Goal: Navigation & Orientation: Find specific page/section

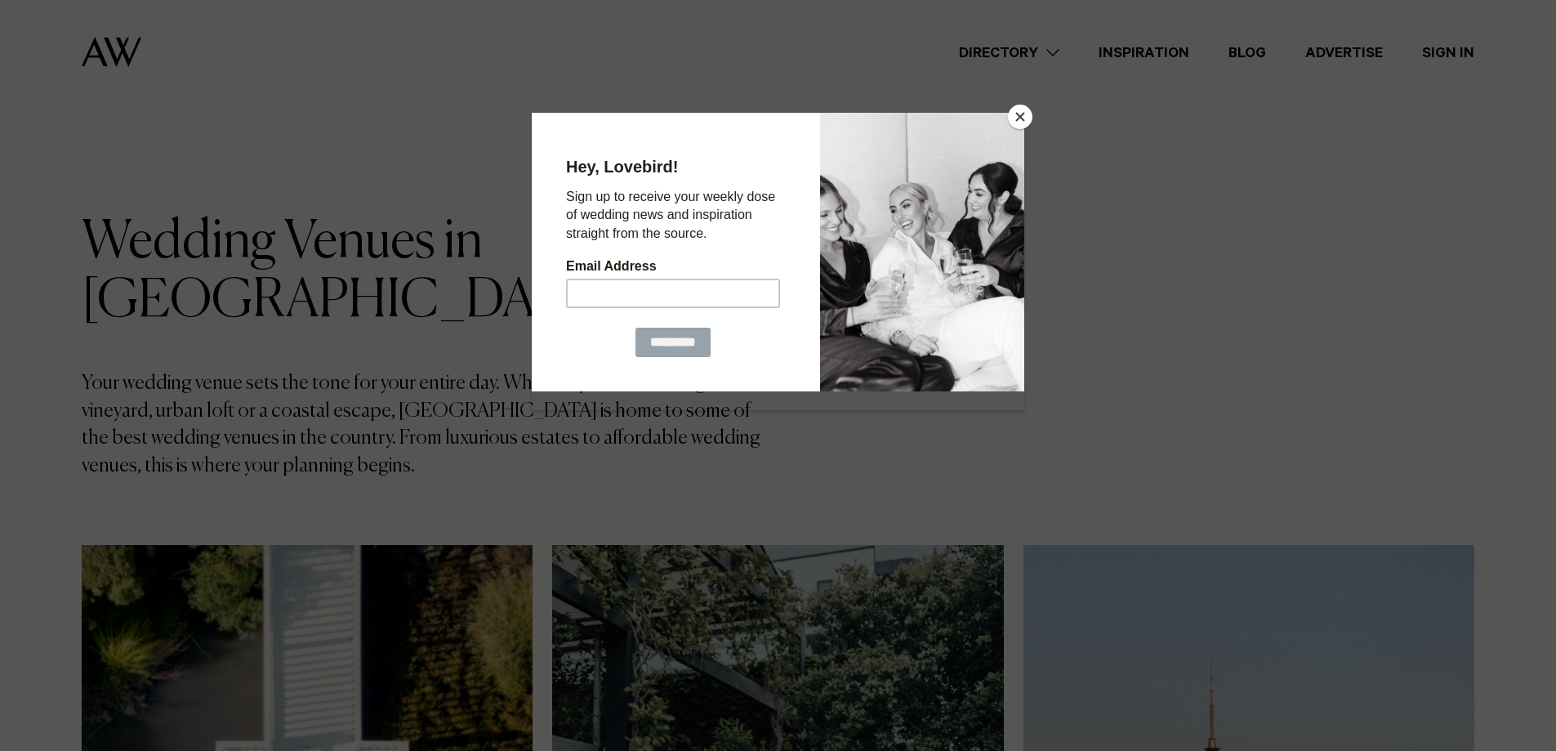
click at [1027, 114] on button "Close" at bounding box center [1020, 117] width 25 height 25
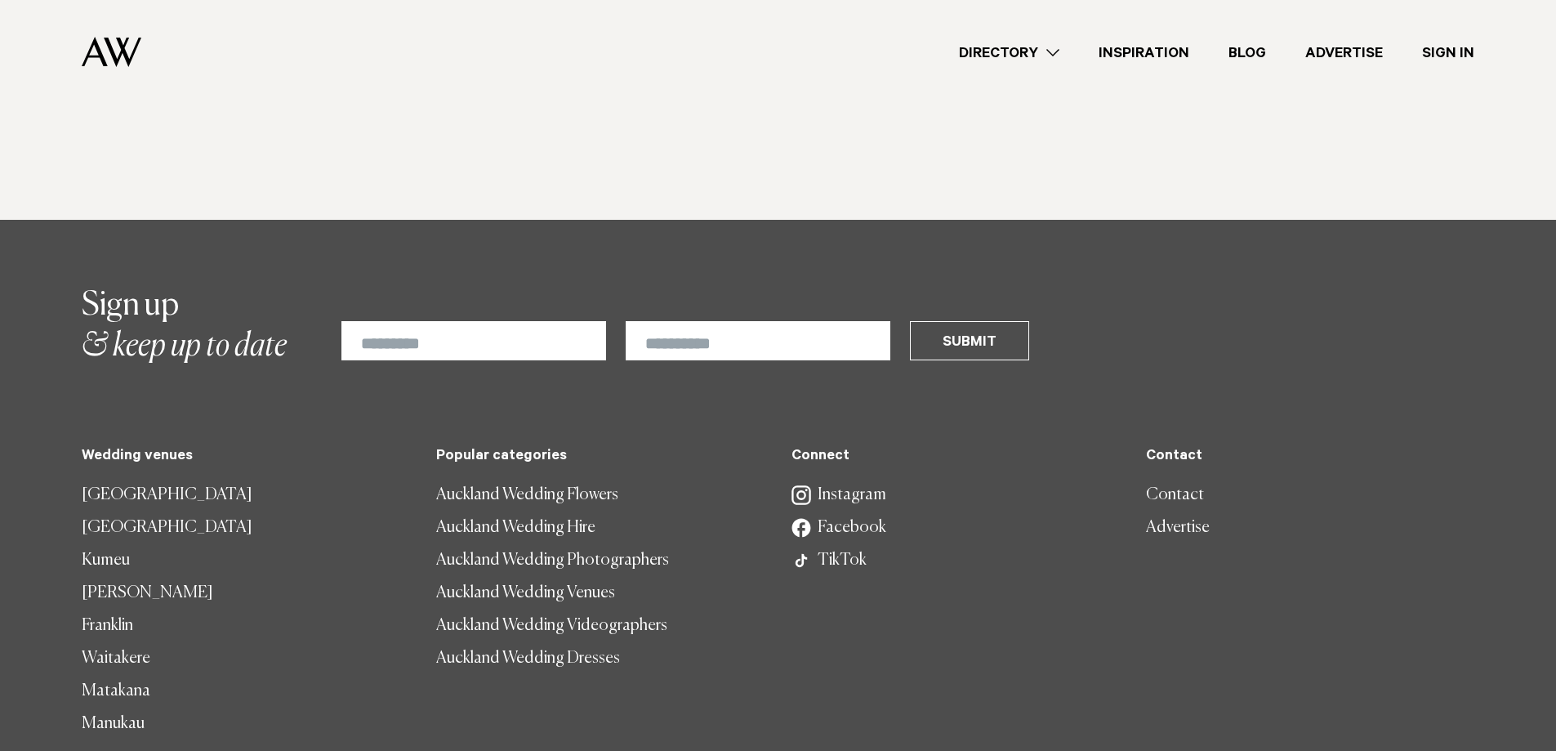
scroll to position [11520, 0]
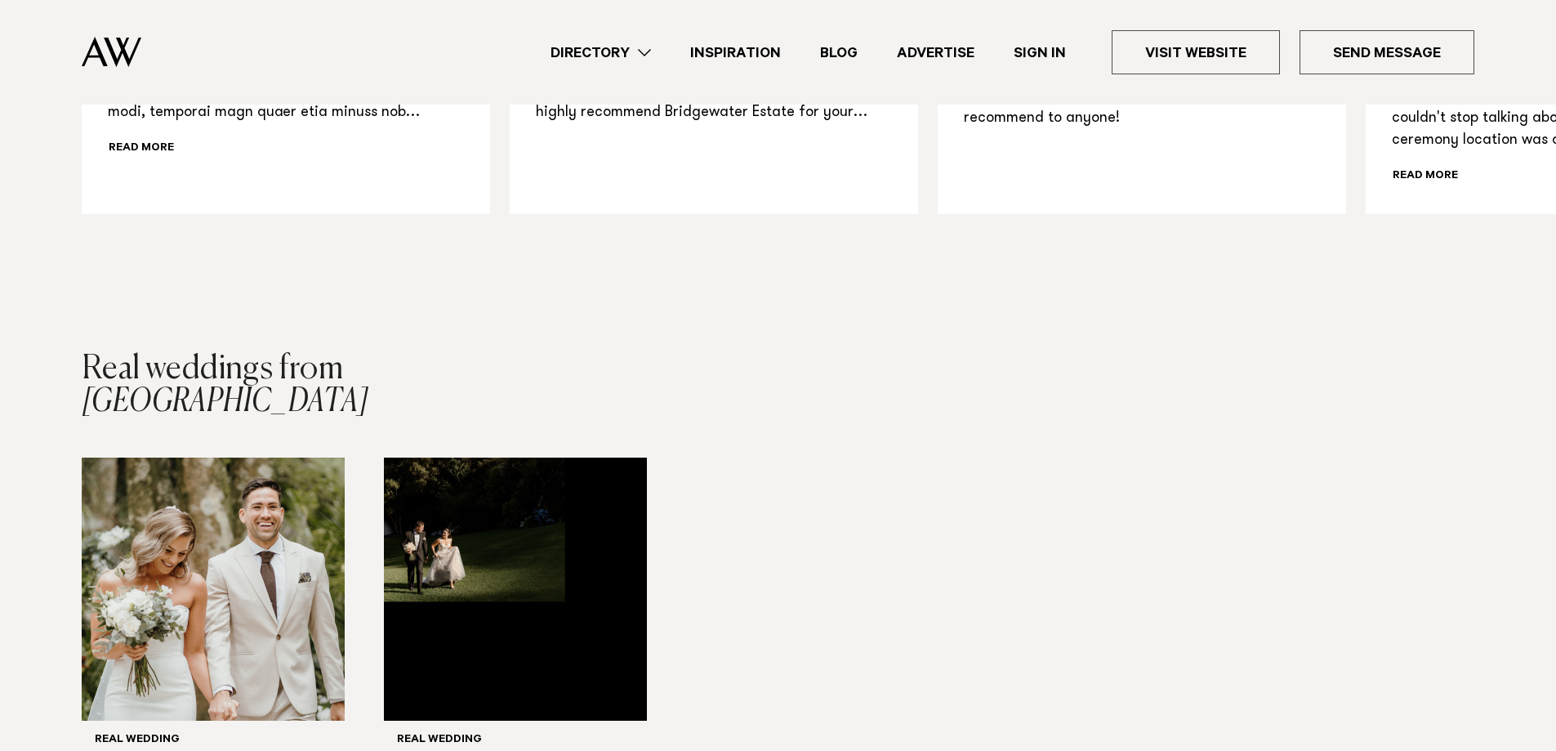
scroll to position [1552, 0]
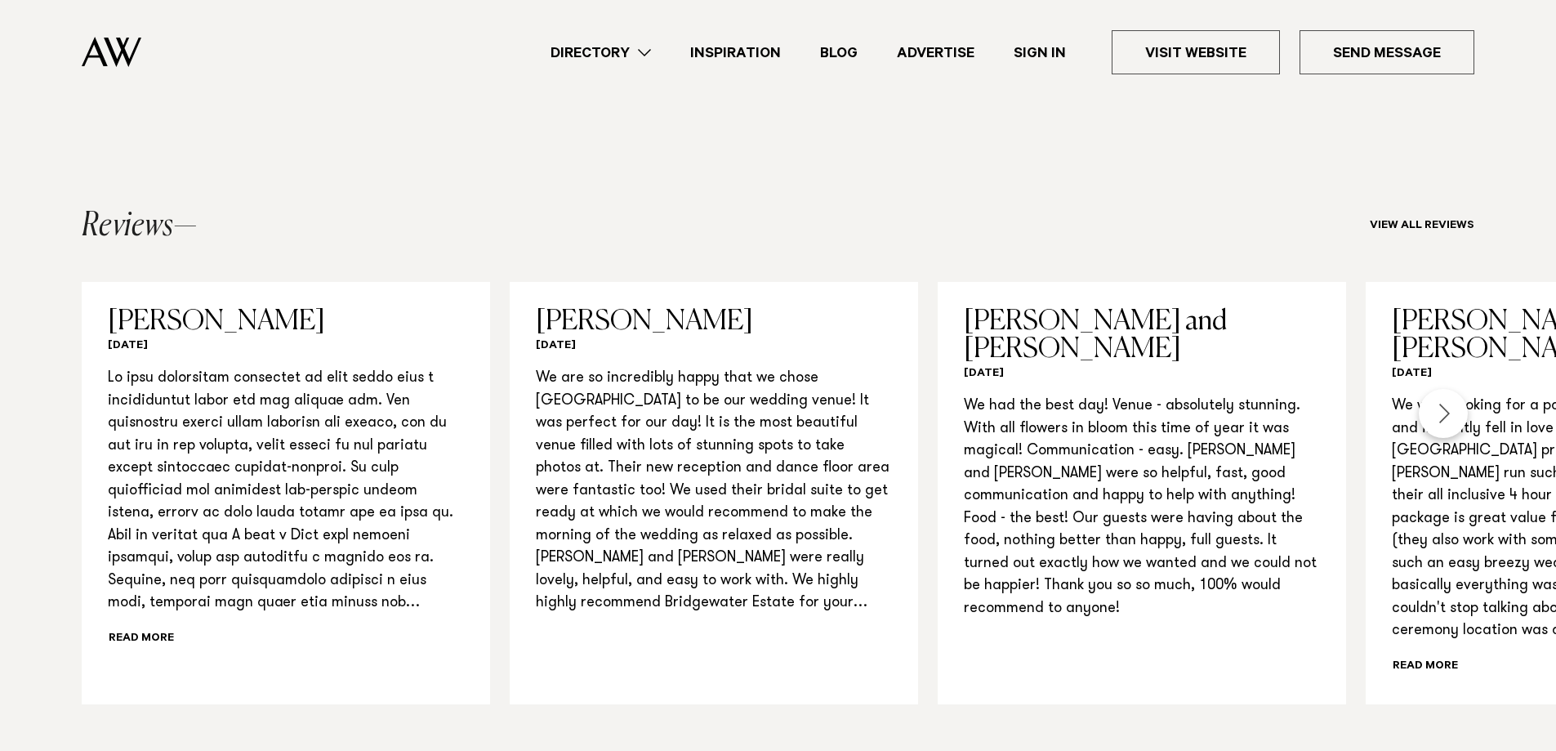
click at [634, 54] on link "Directory" at bounding box center [601, 53] width 140 height 22
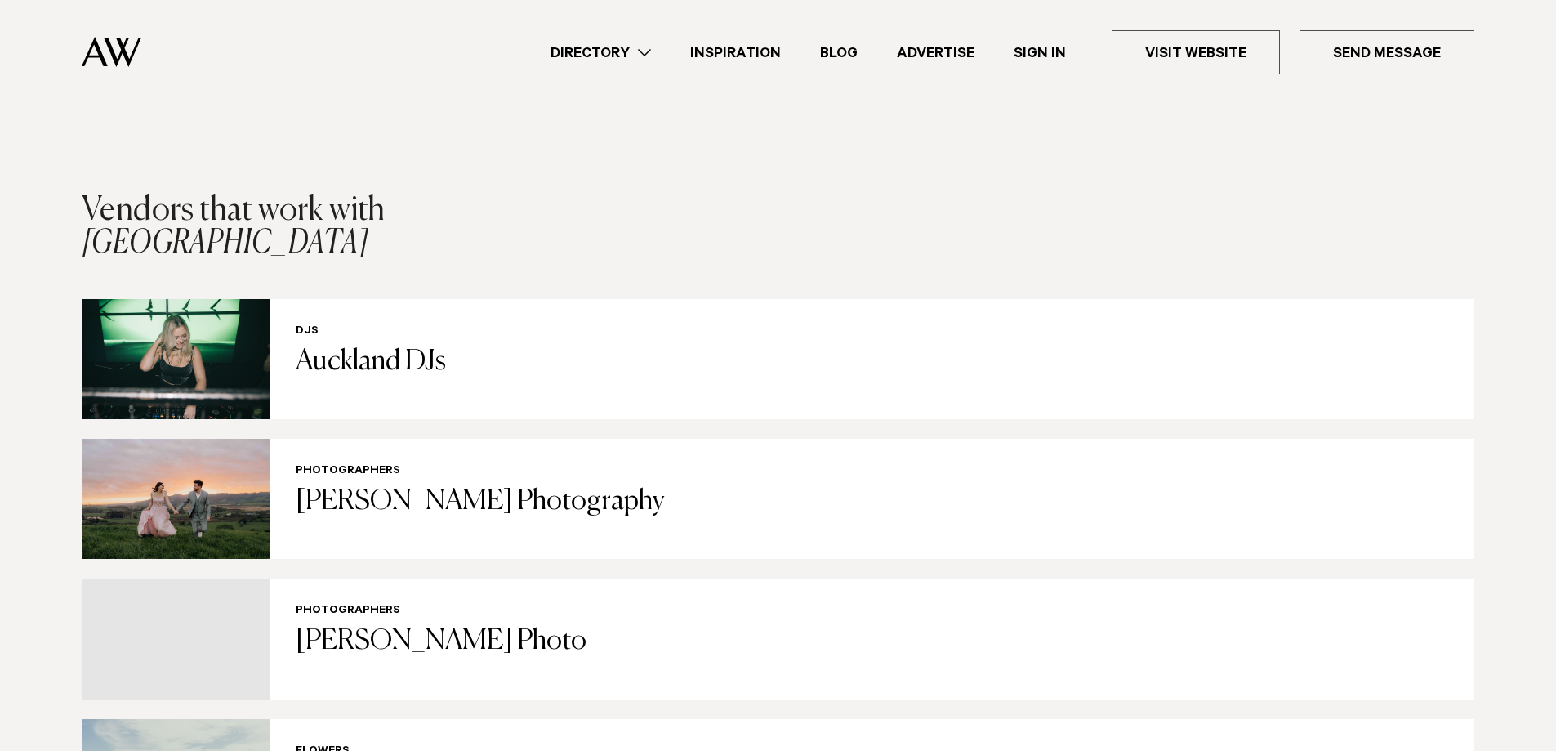
scroll to position [2860, 0]
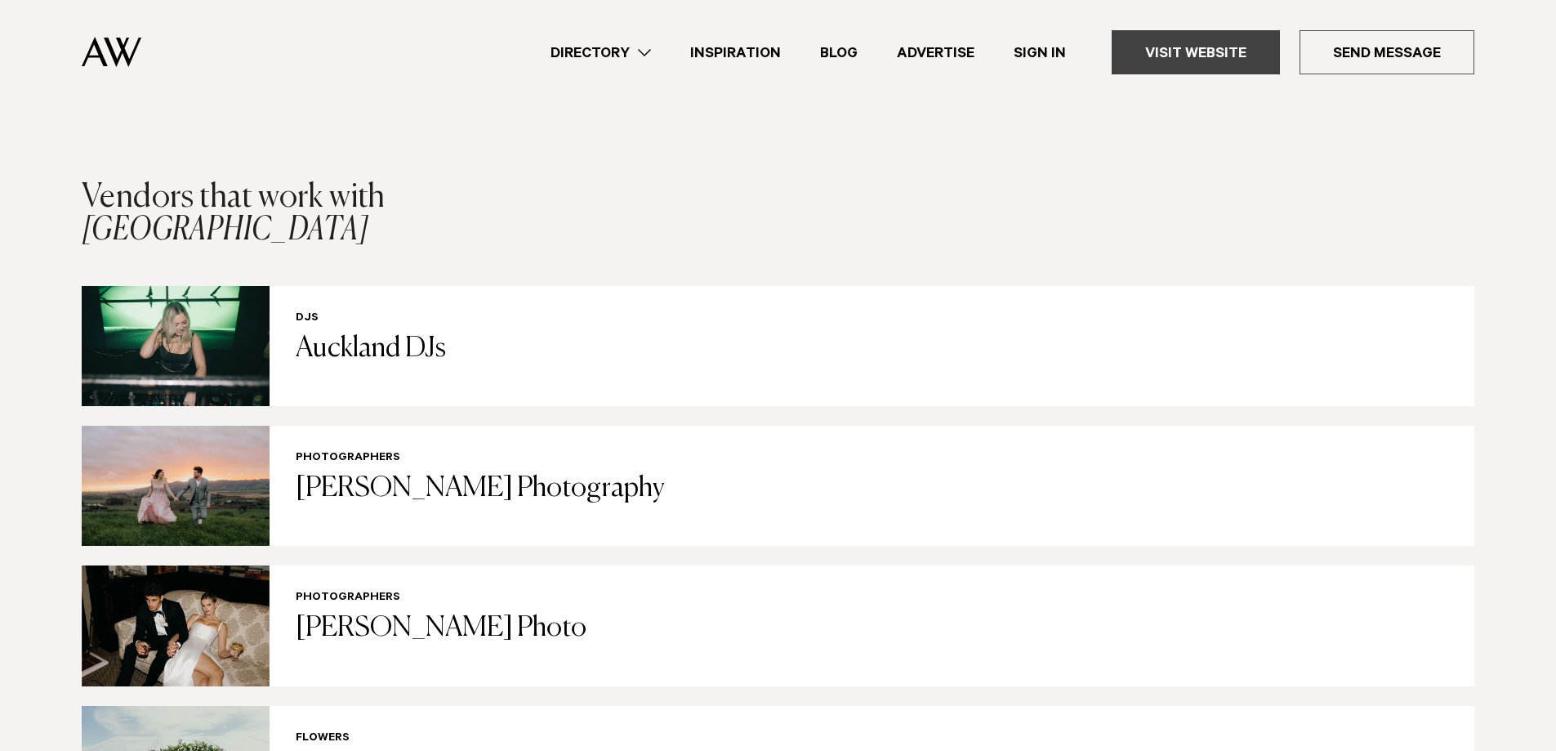
click at [1208, 59] on link "Visit Website" at bounding box center [1196, 52] width 168 height 44
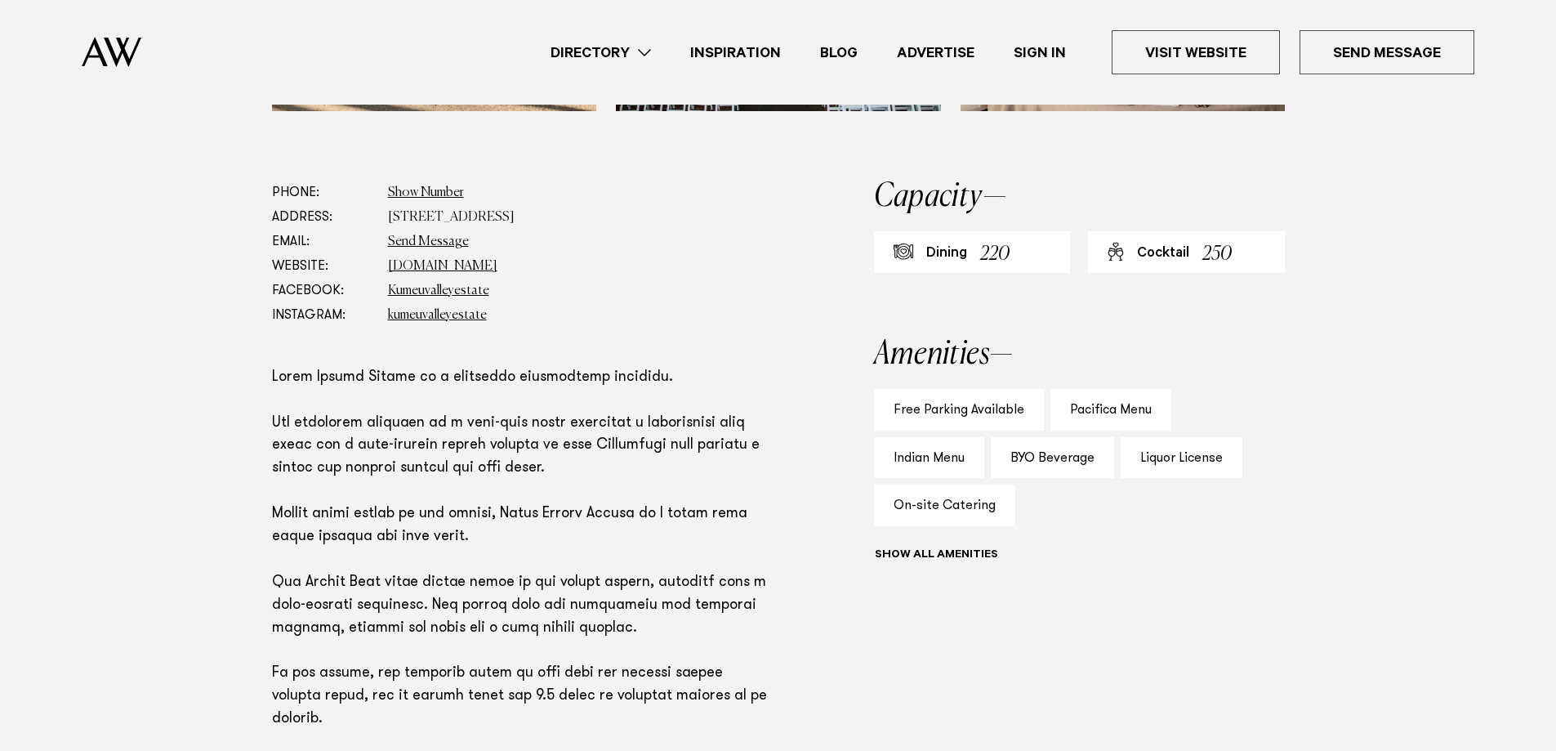
scroll to position [817, 0]
